Goal: Transaction & Acquisition: Download file/media

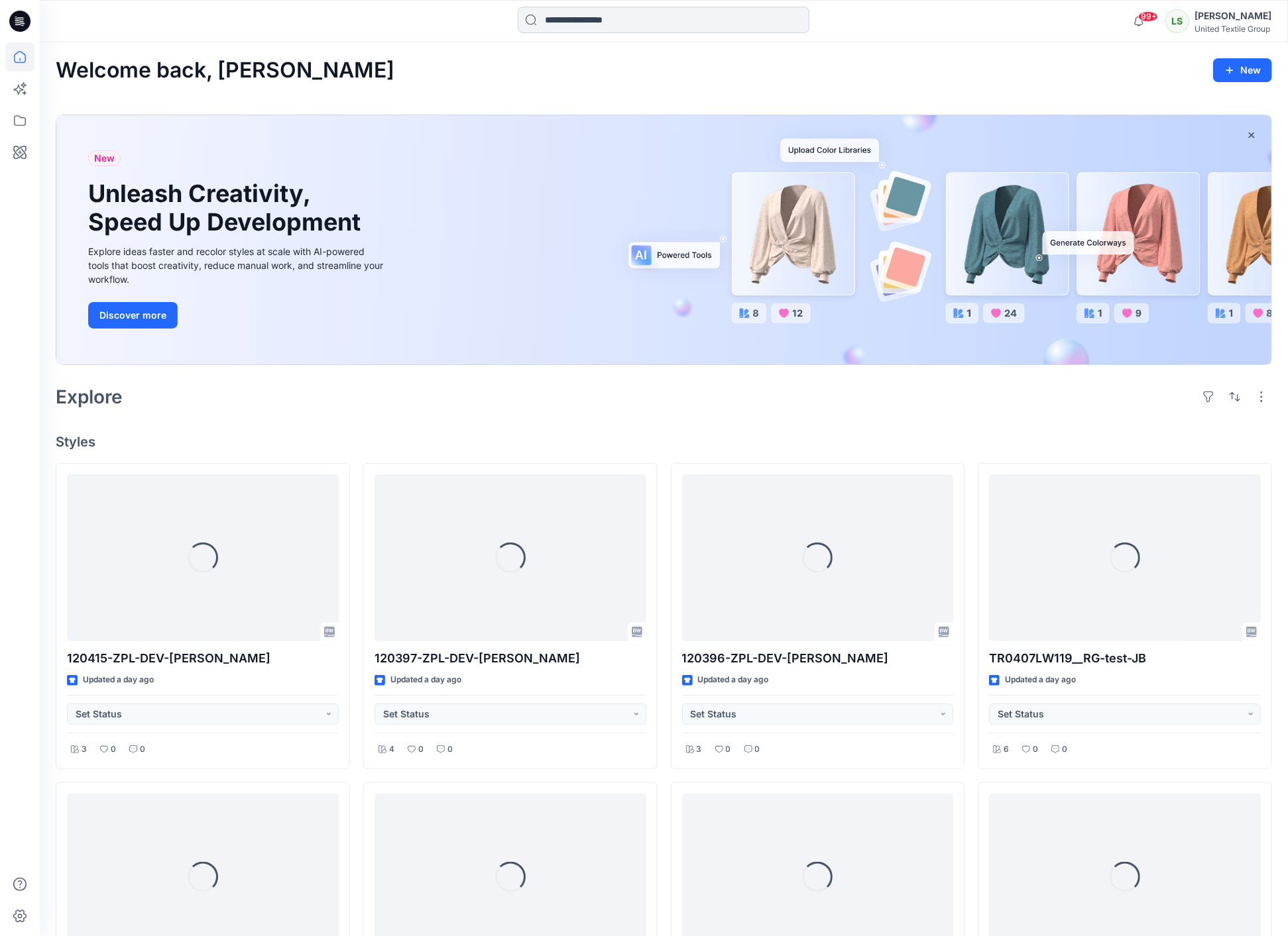
click at [599, 22] on input at bounding box center [664, 20] width 291 height 27
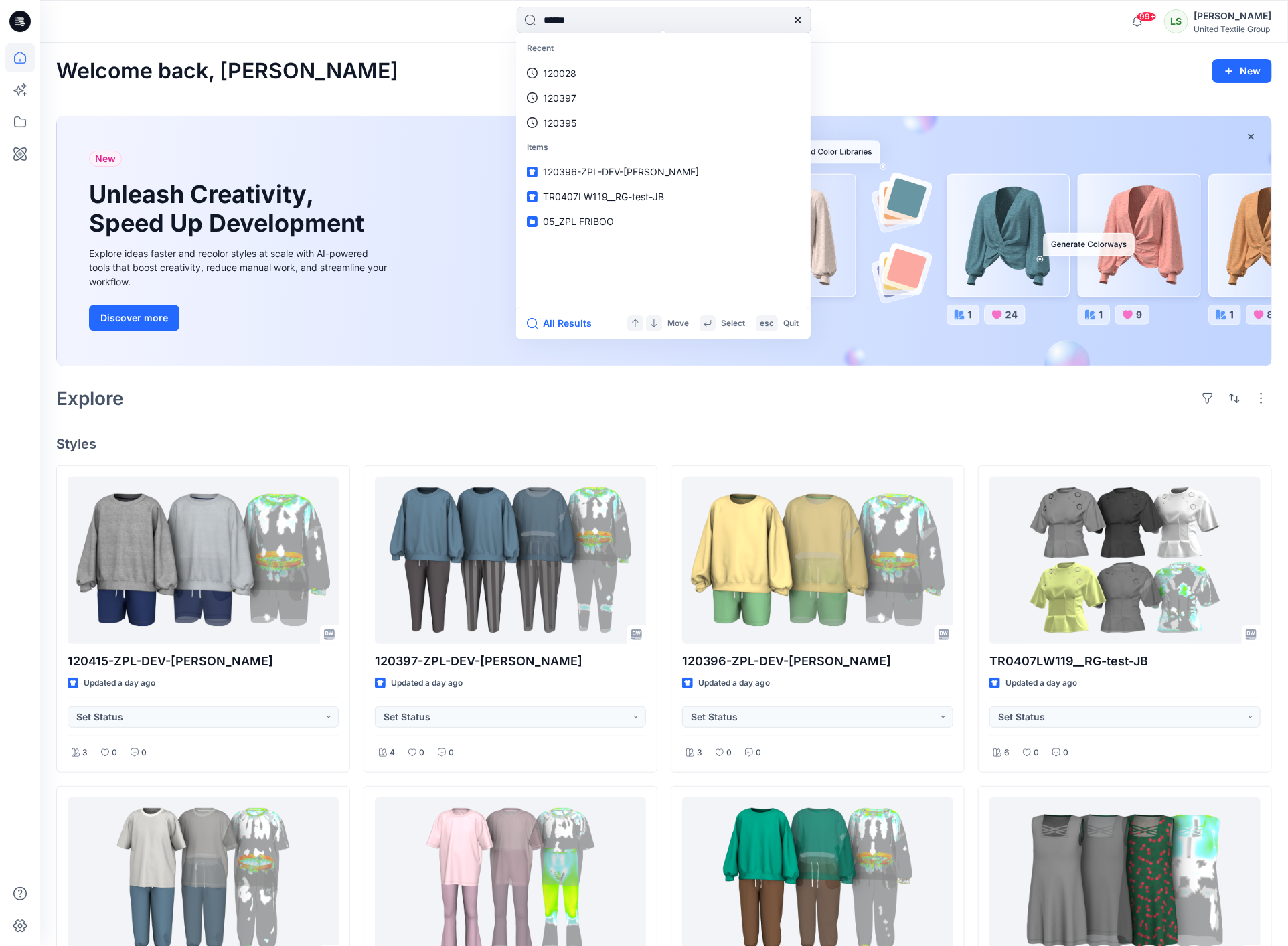
type input "******"
click at [585, 65] on link "120394" at bounding box center [664, 73] width 289 height 25
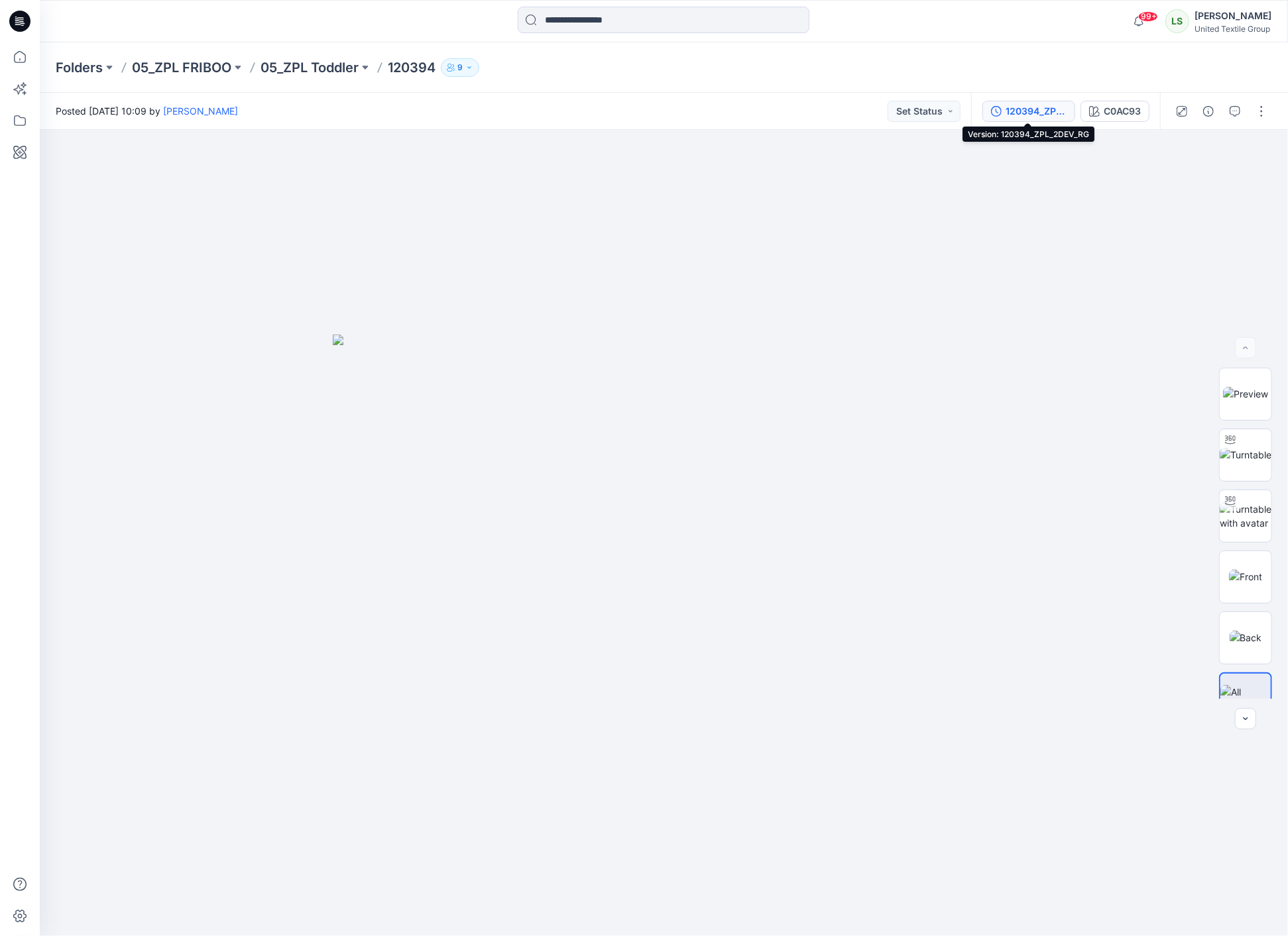
click at [1038, 114] on div "120394_ZPL_2DEV_RG" at bounding box center [1036, 112] width 61 height 15
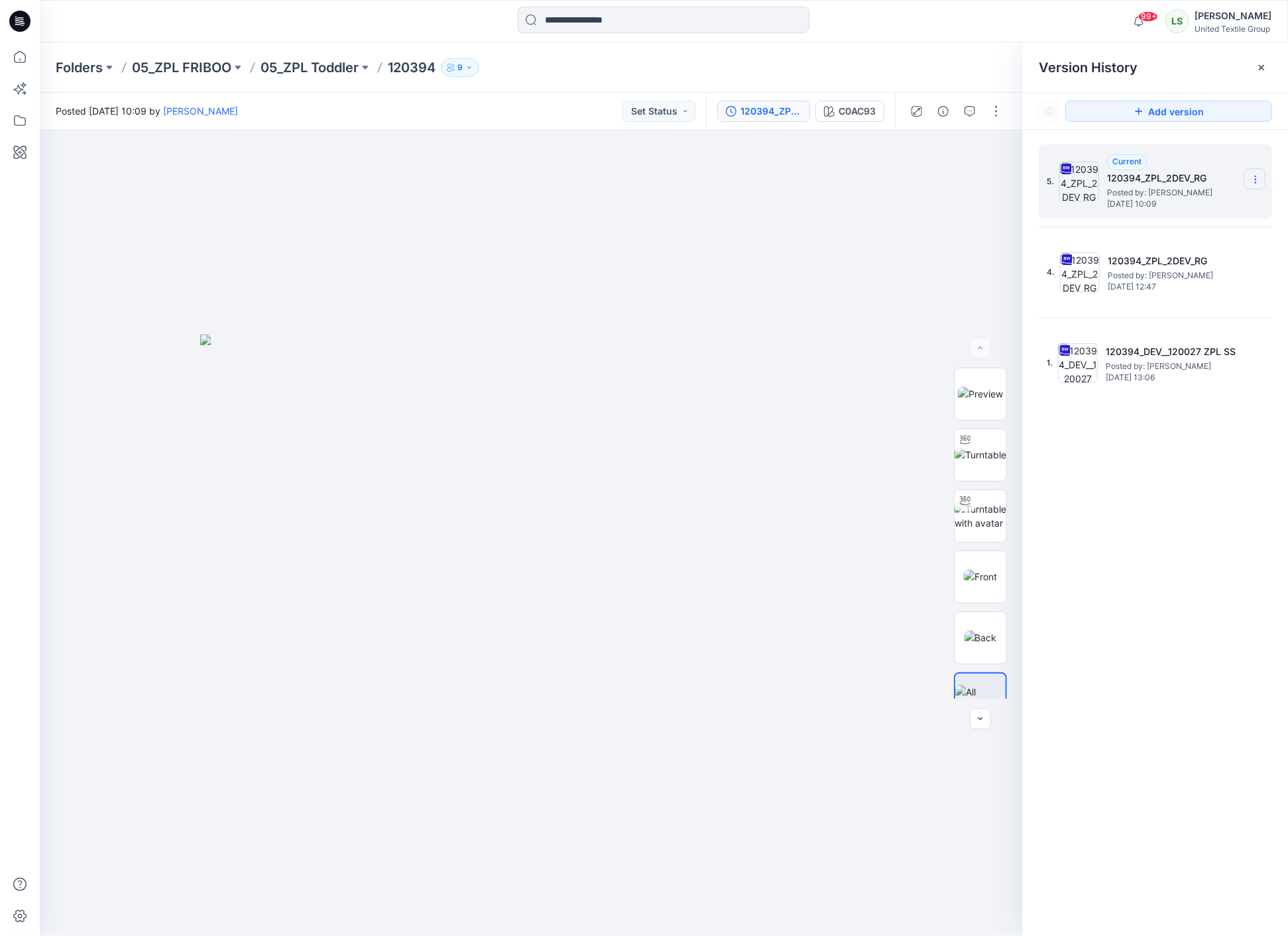
click at [1263, 180] on section at bounding box center [1255, 179] width 21 height 21
click at [1177, 216] on div "Download Source BW File" at bounding box center [1184, 206] width 154 height 27
